Goal: Obtain resource: Obtain resource

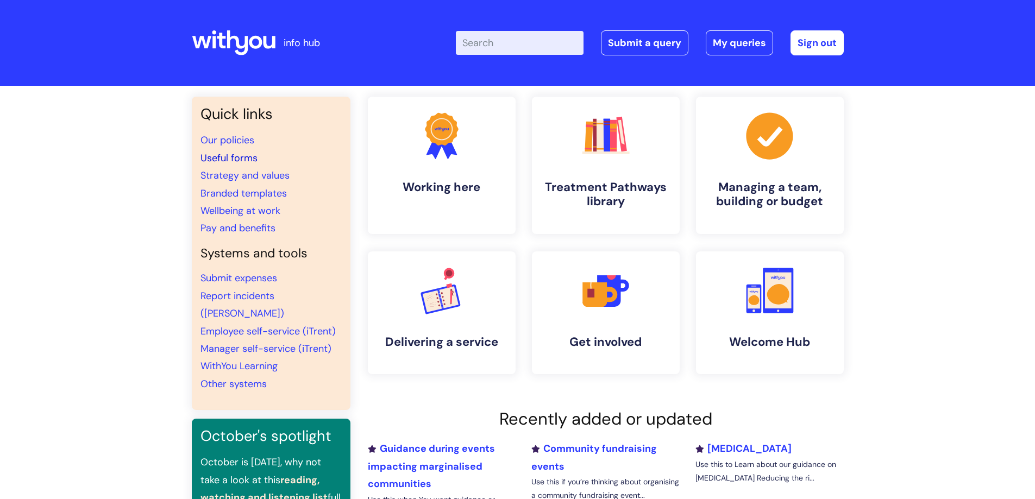
click at [244, 158] on link "Useful forms" at bounding box center [228, 158] width 57 height 13
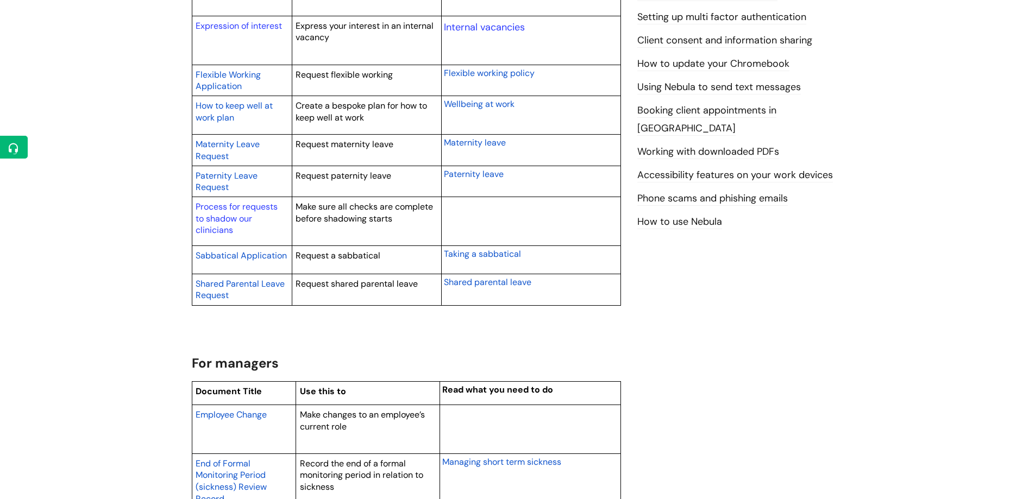
scroll to position [869, 0]
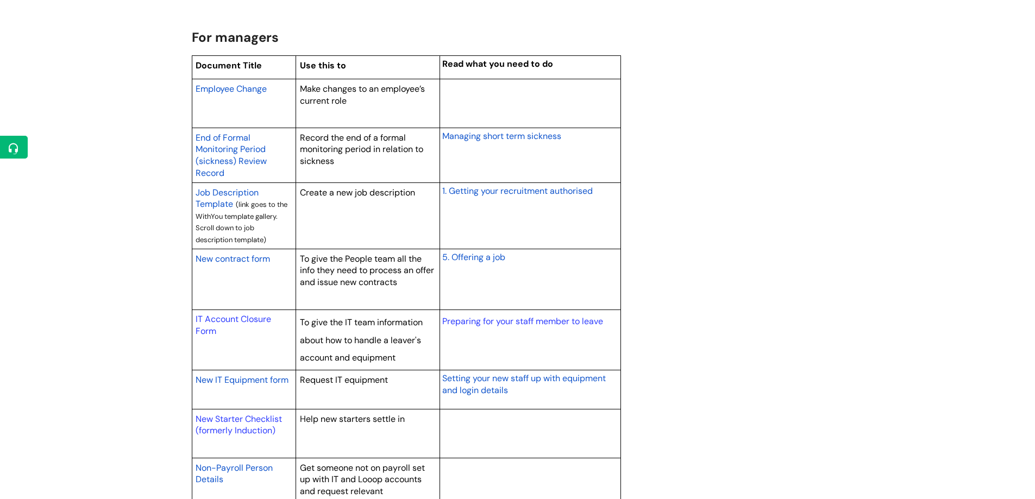
click at [254, 94] on span "Employee Change" at bounding box center [231, 88] width 71 height 11
click at [248, 87] on span "Employee Change" at bounding box center [231, 88] width 71 height 11
